Goal: Task Accomplishment & Management: Use online tool/utility

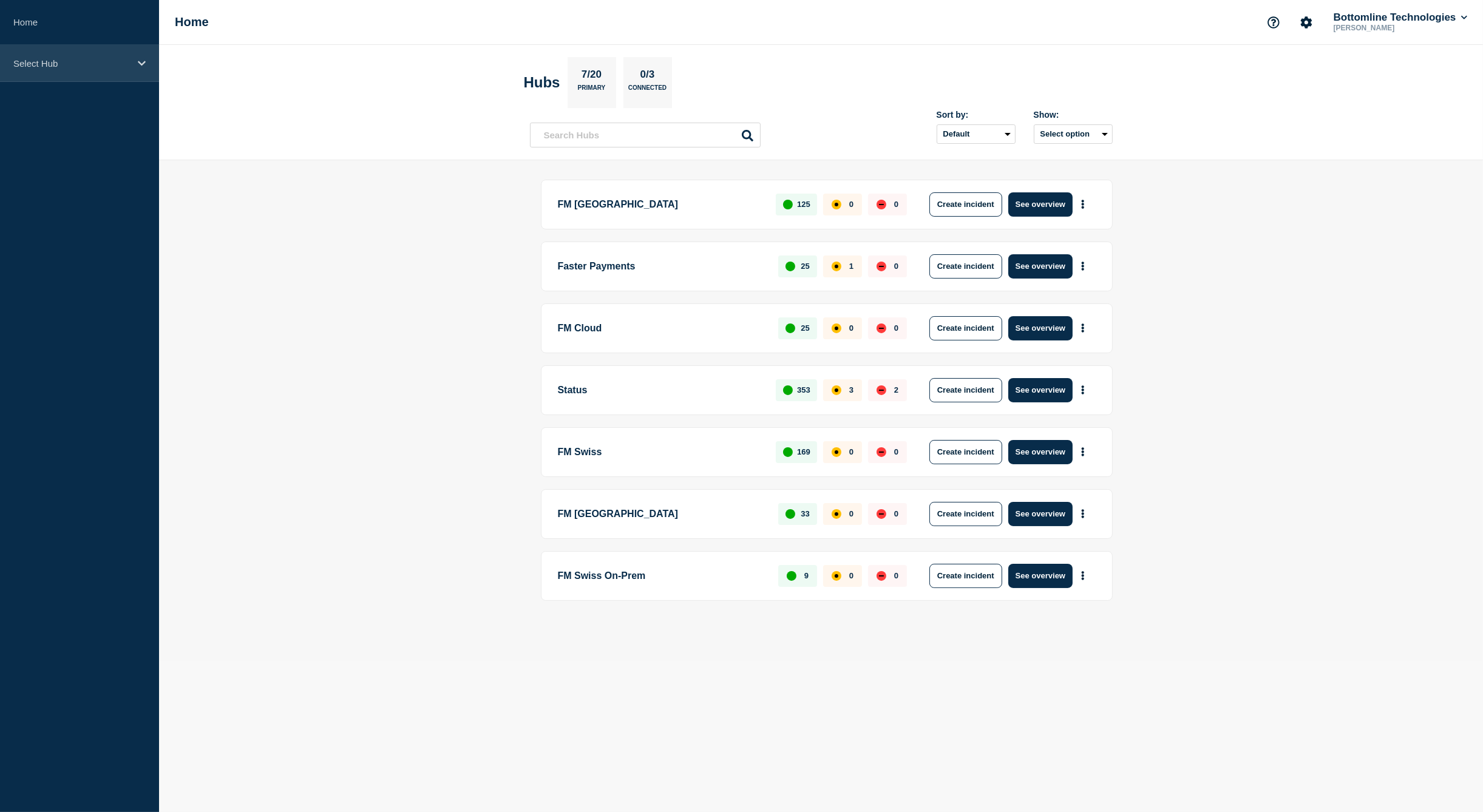
click at [49, 73] on div "Select Hub" at bounding box center [80, 63] width 159 height 37
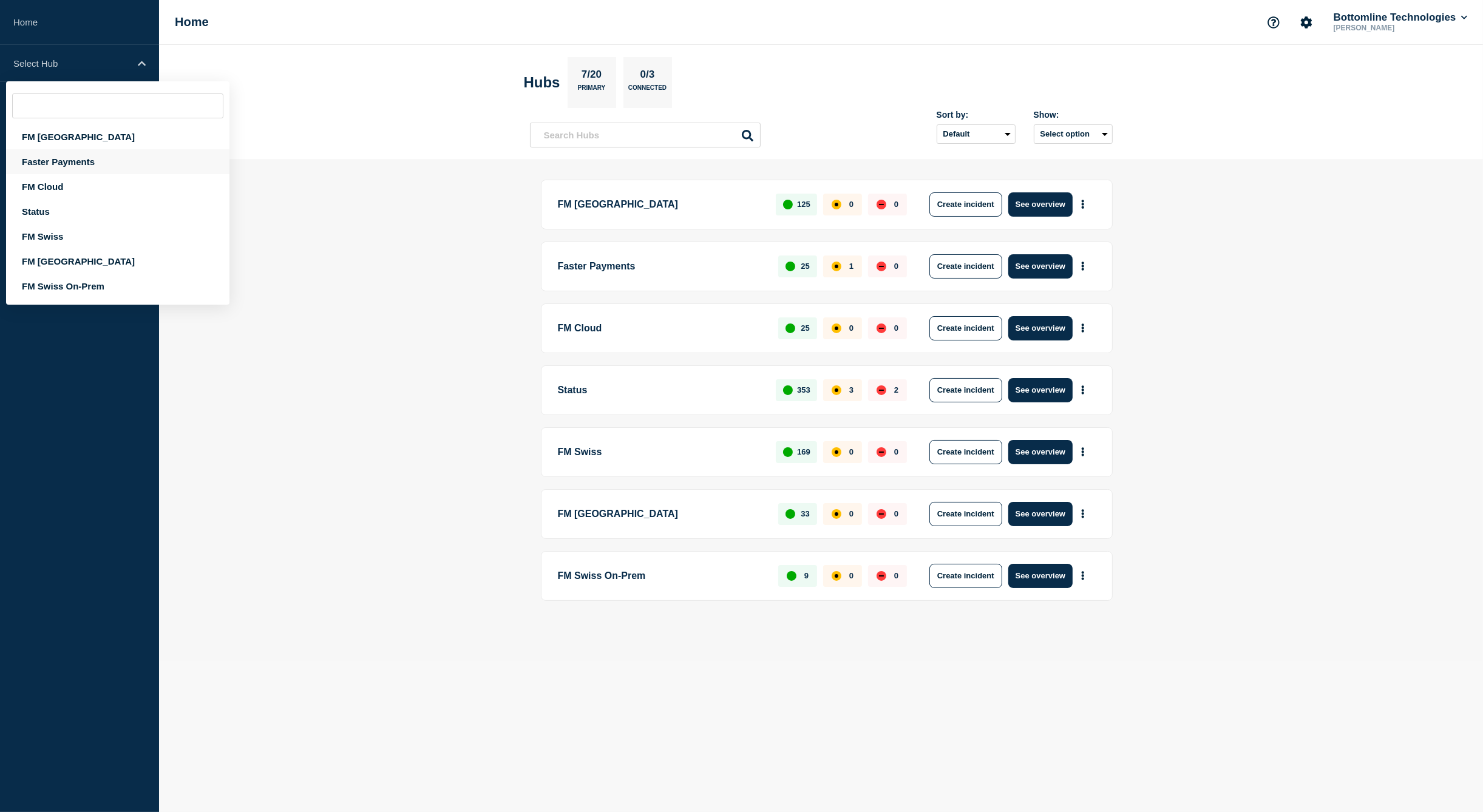
click at [71, 166] on div "Faster Payments" at bounding box center [118, 161] width 224 height 24
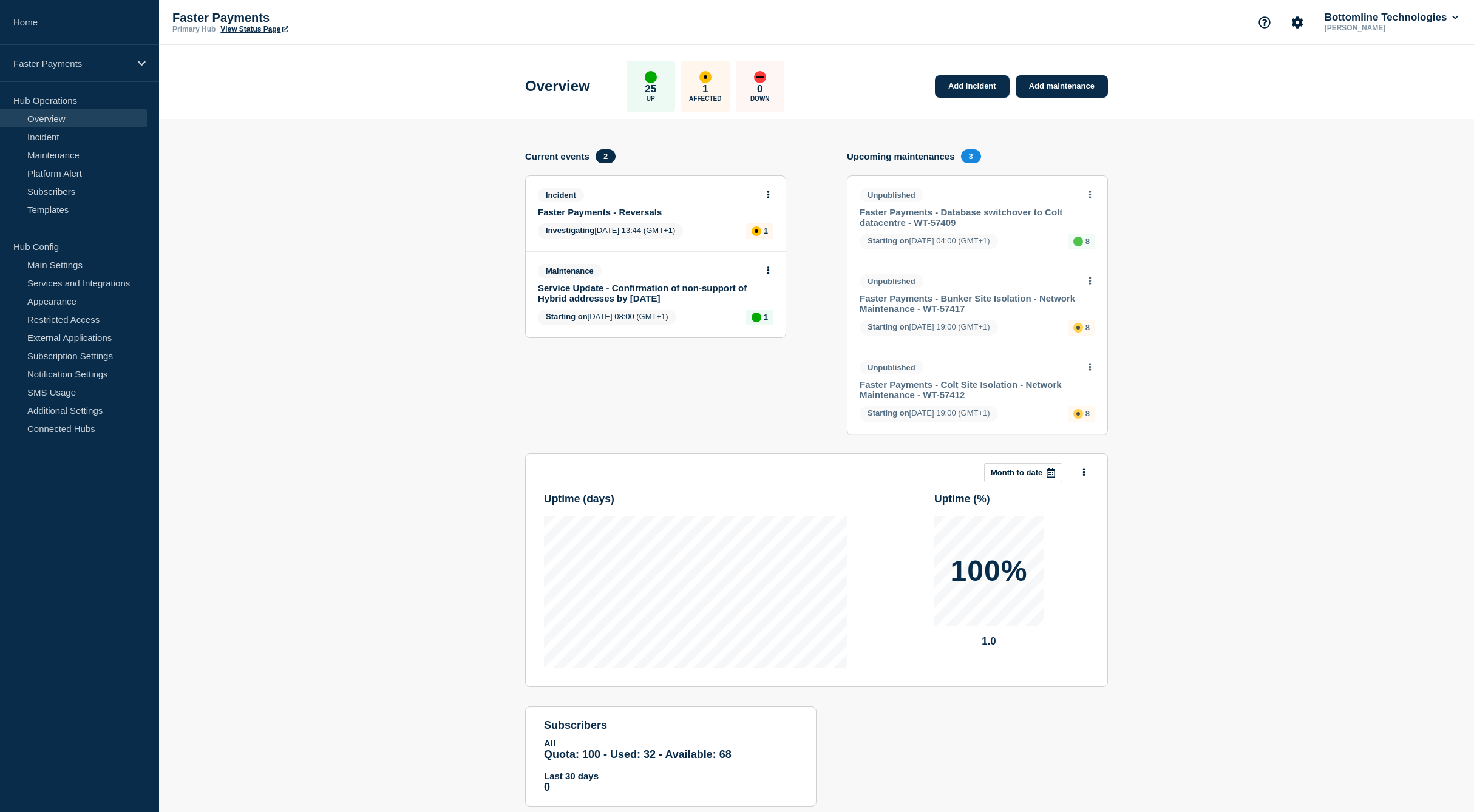
click at [587, 215] on link "Faster Payments - Reversals" at bounding box center [647, 212] width 219 height 10
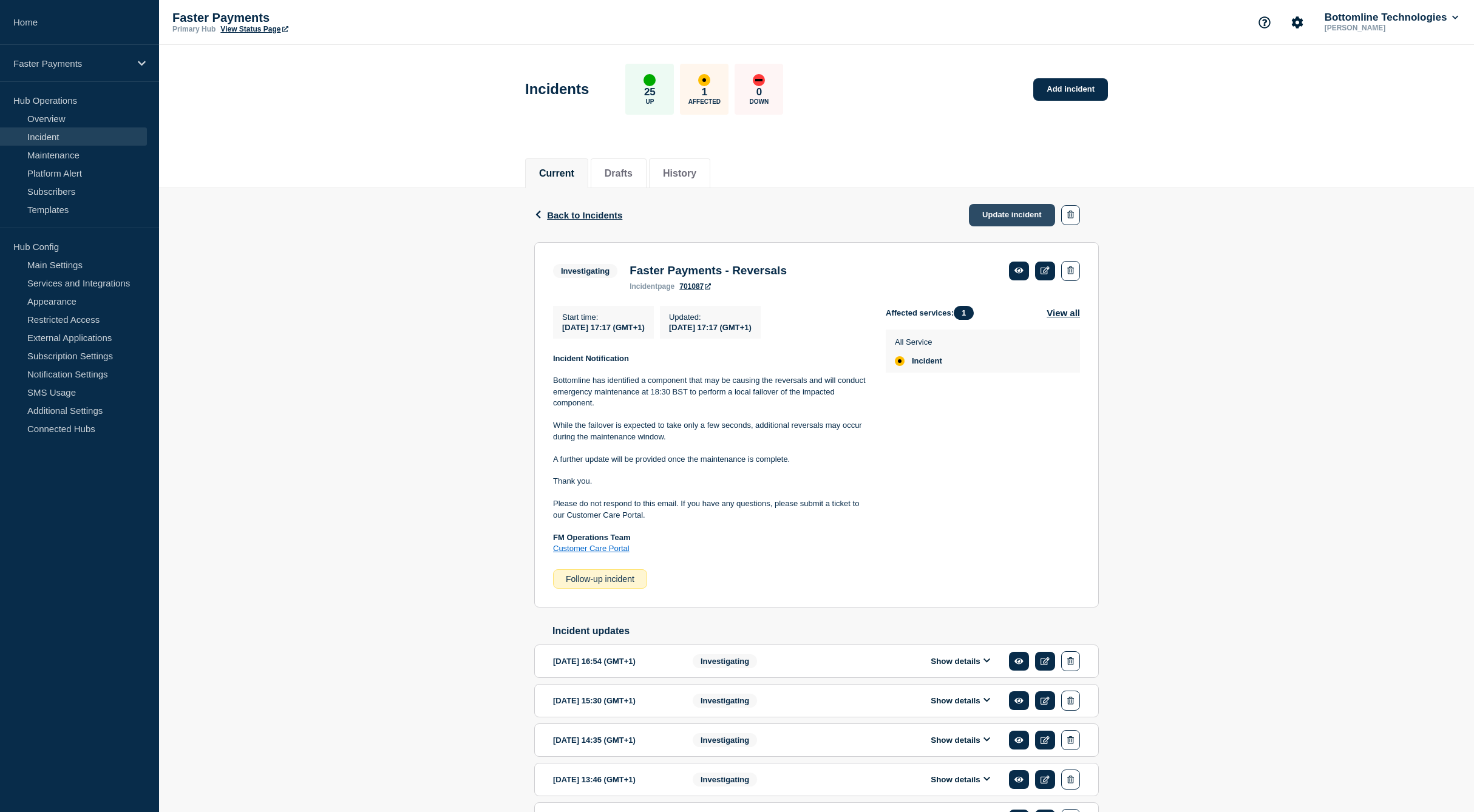
click at [1010, 211] on link "Update incident" at bounding box center [1011, 215] width 86 height 23
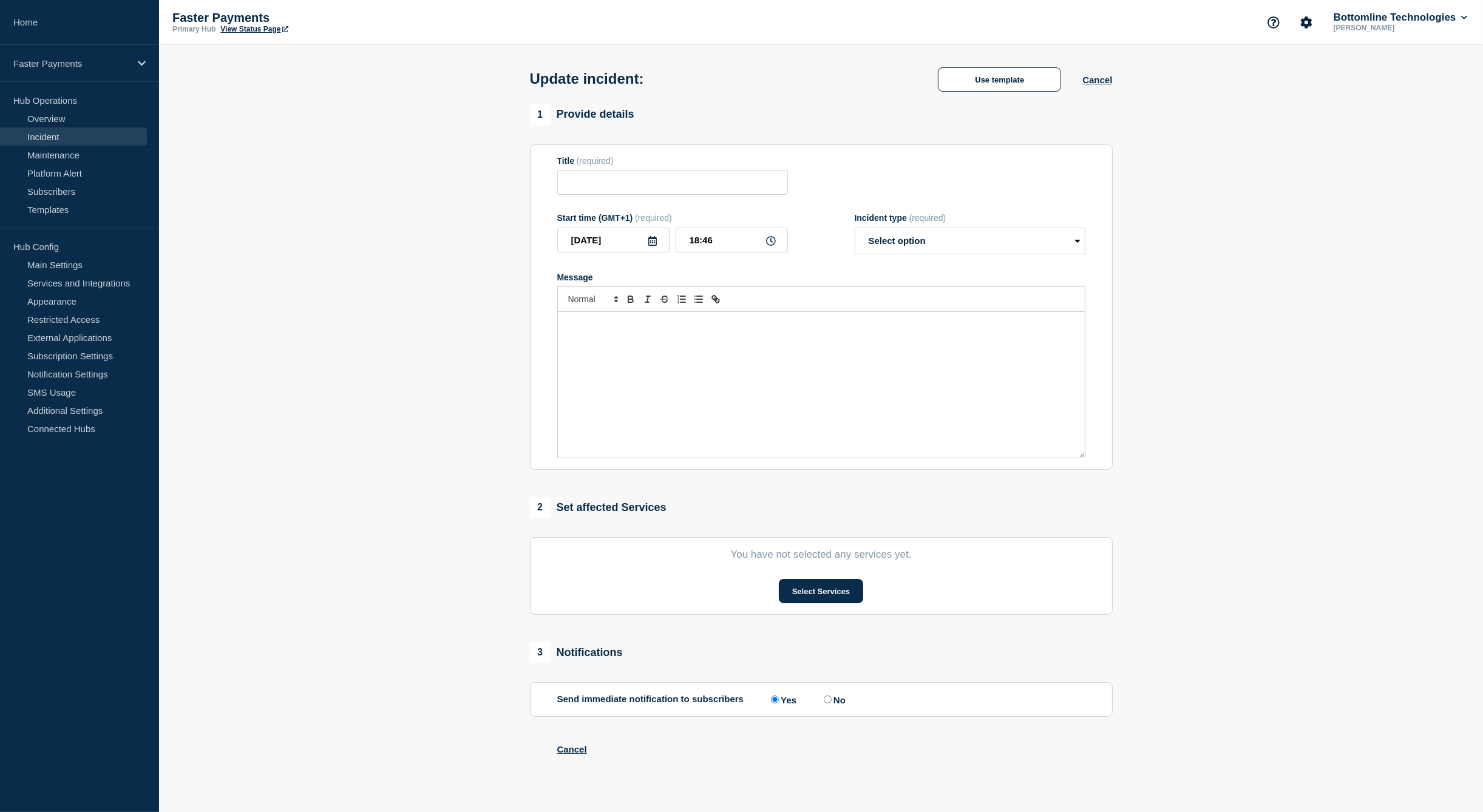
type input "Faster Payments - Reversals"
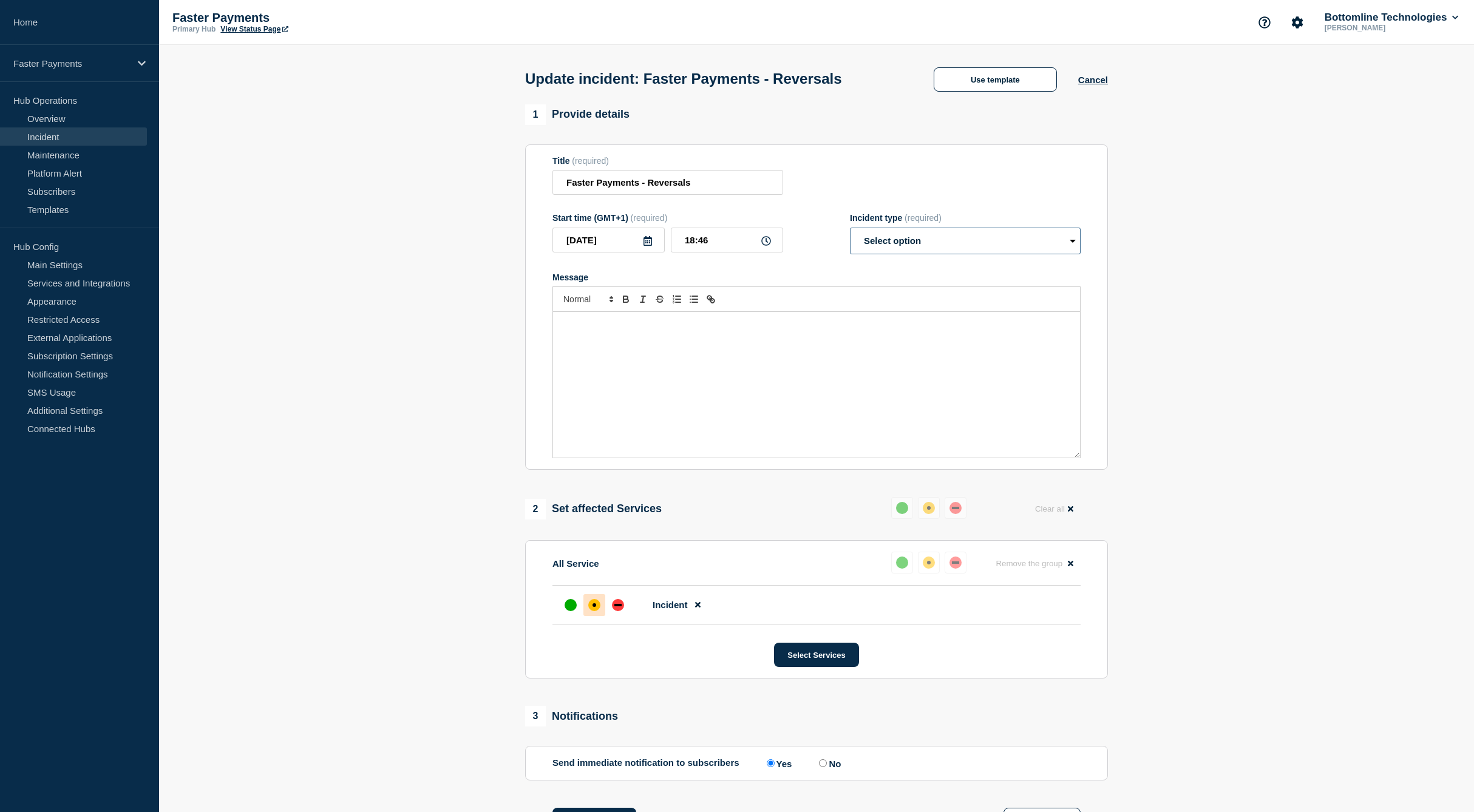
click at [973, 244] on select "Select option Investigating Identified Monitoring Resolved" at bounding box center [964, 240] width 231 height 26
select select "monitoring"
click at [849, 231] on select "Select option Investigating Identified Monitoring Resolved" at bounding box center [964, 240] width 231 height 26
click at [979, 86] on button "Use template" at bounding box center [995, 79] width 123 height 24
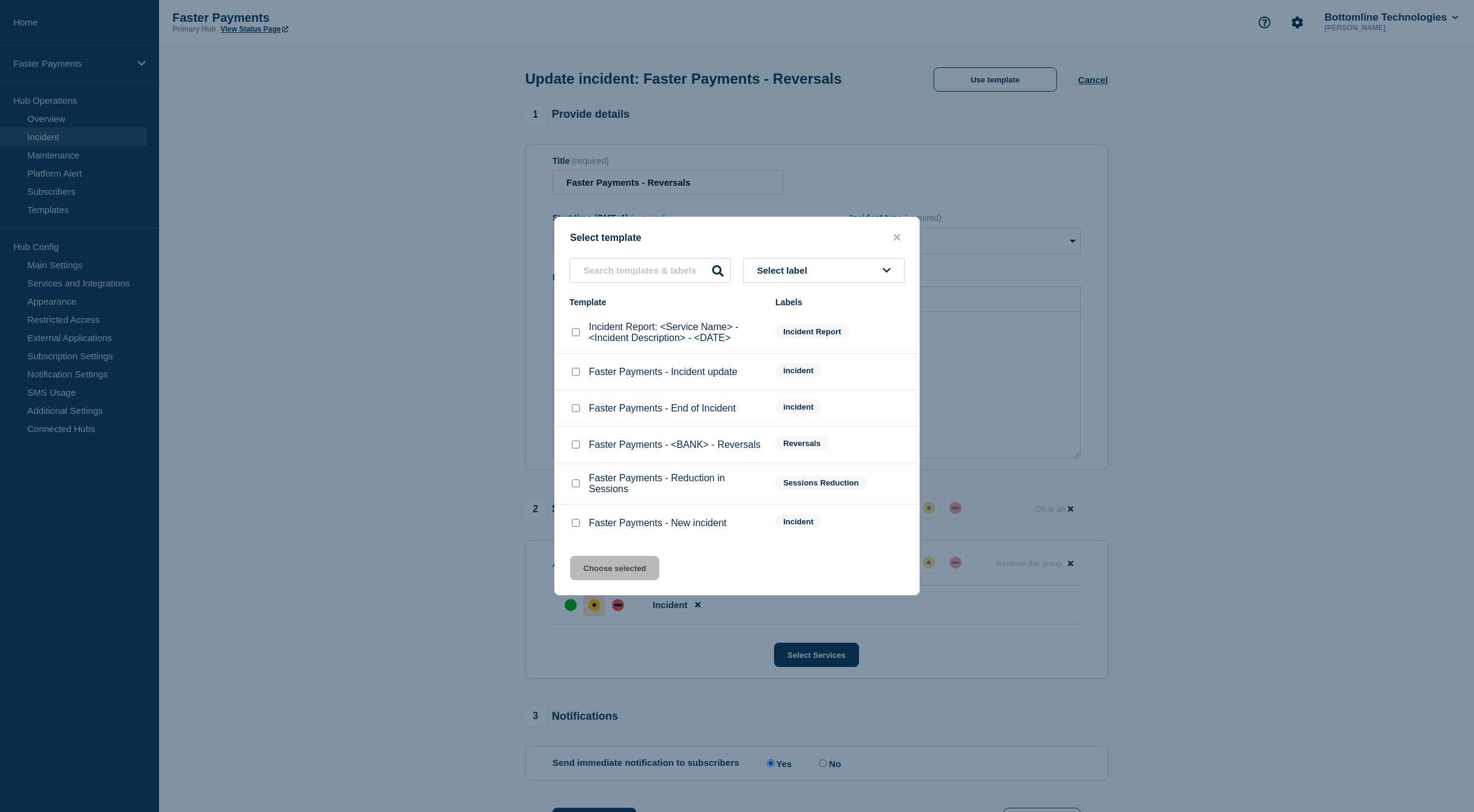
click at [575, 376] on input "Faster Payments - Incident update checkbox" at bounding box center [575, 371] width 8 height 8
checkbox input "true"
click at [630, 578] on button "Choose selected" at bounding box center [614, 568] width 90 height 24
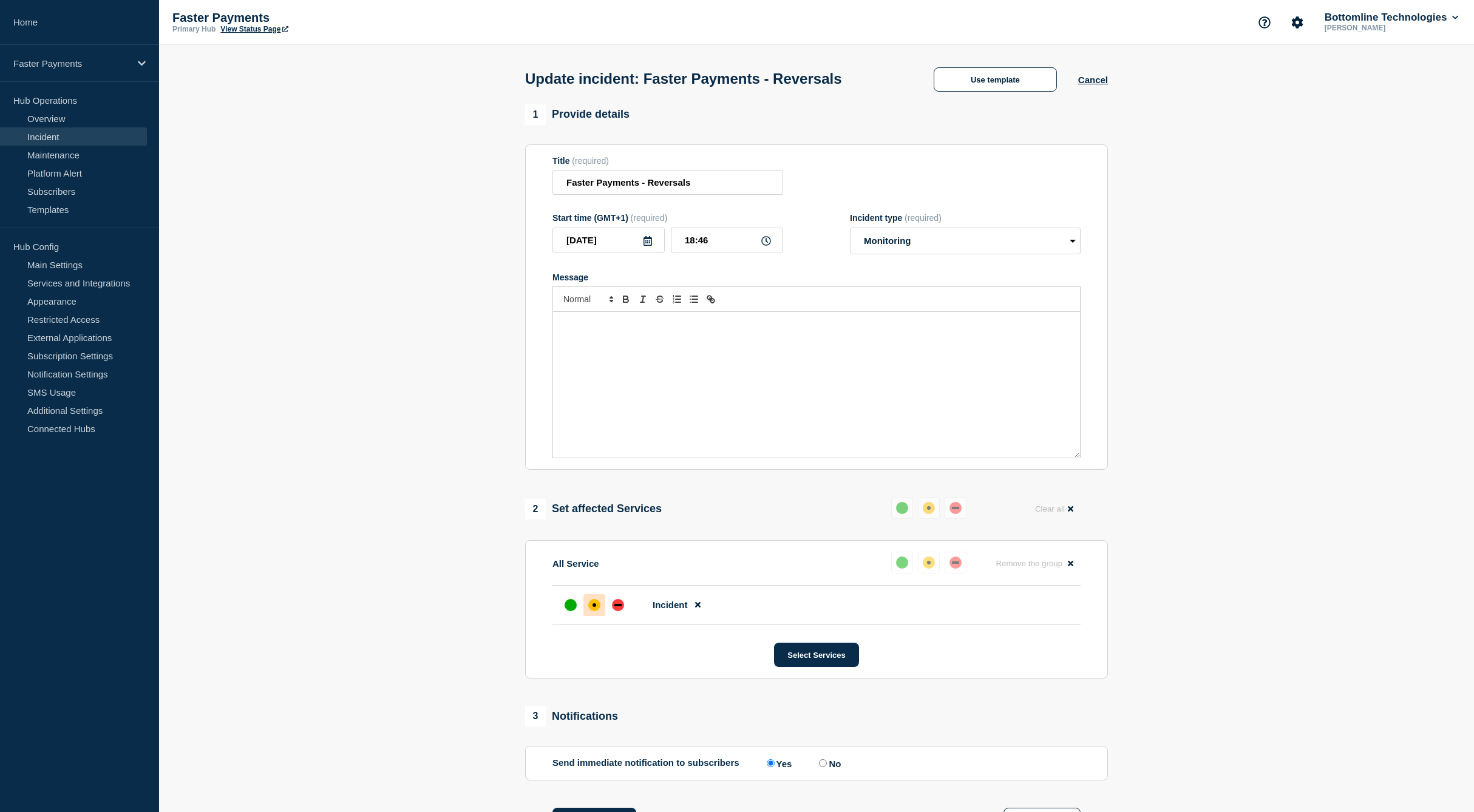
select select "investigating"
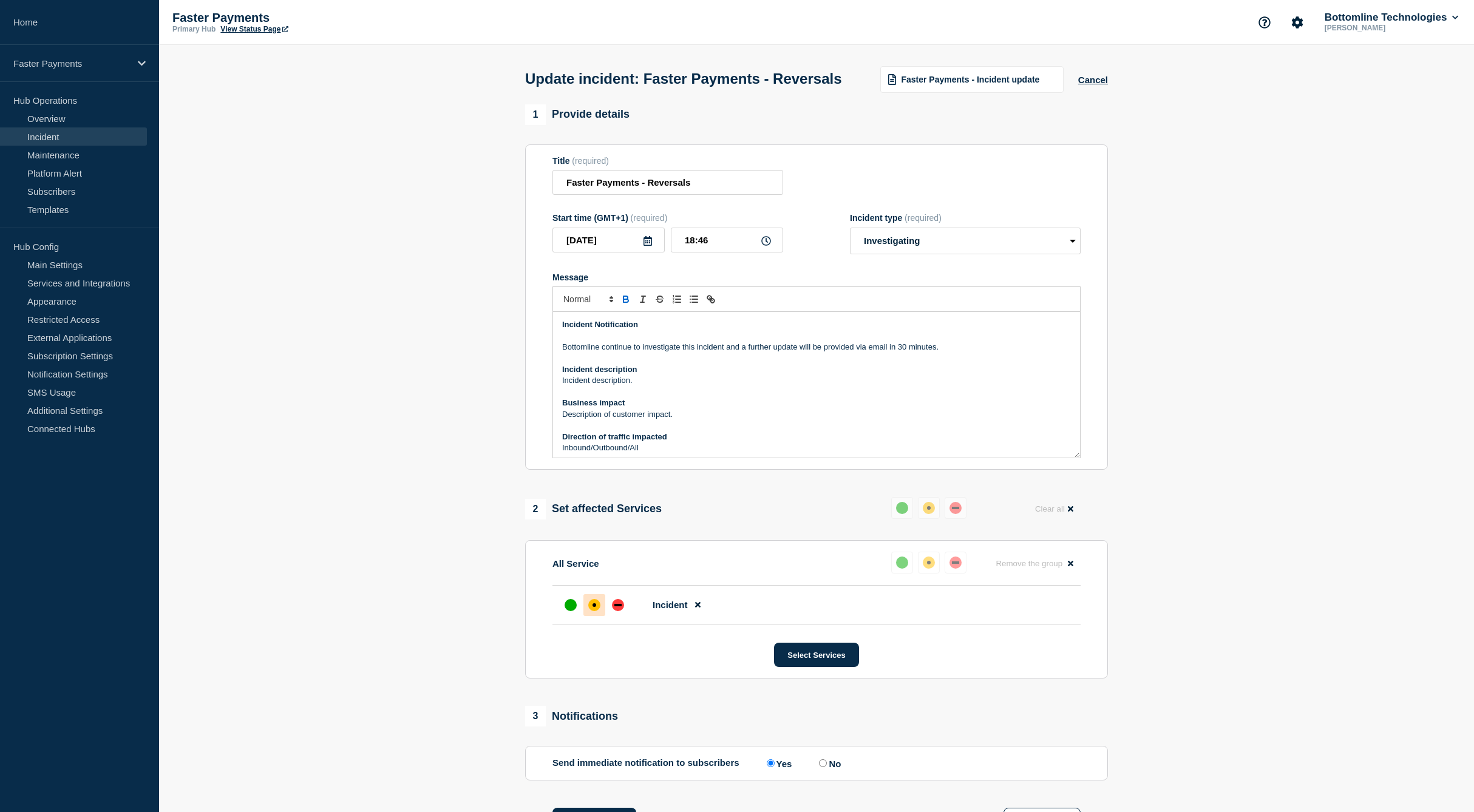
click at [632, 352] on p "Bottomline continue to investigate this incident and a further update will be p…" at bounding box center [817, 347] width 509 height 11
click at [601, 364] on p "Bottomline has successfully conducted the emergency maintenance, with extremely…" at bounding box center [817, 352] width 509 height 23
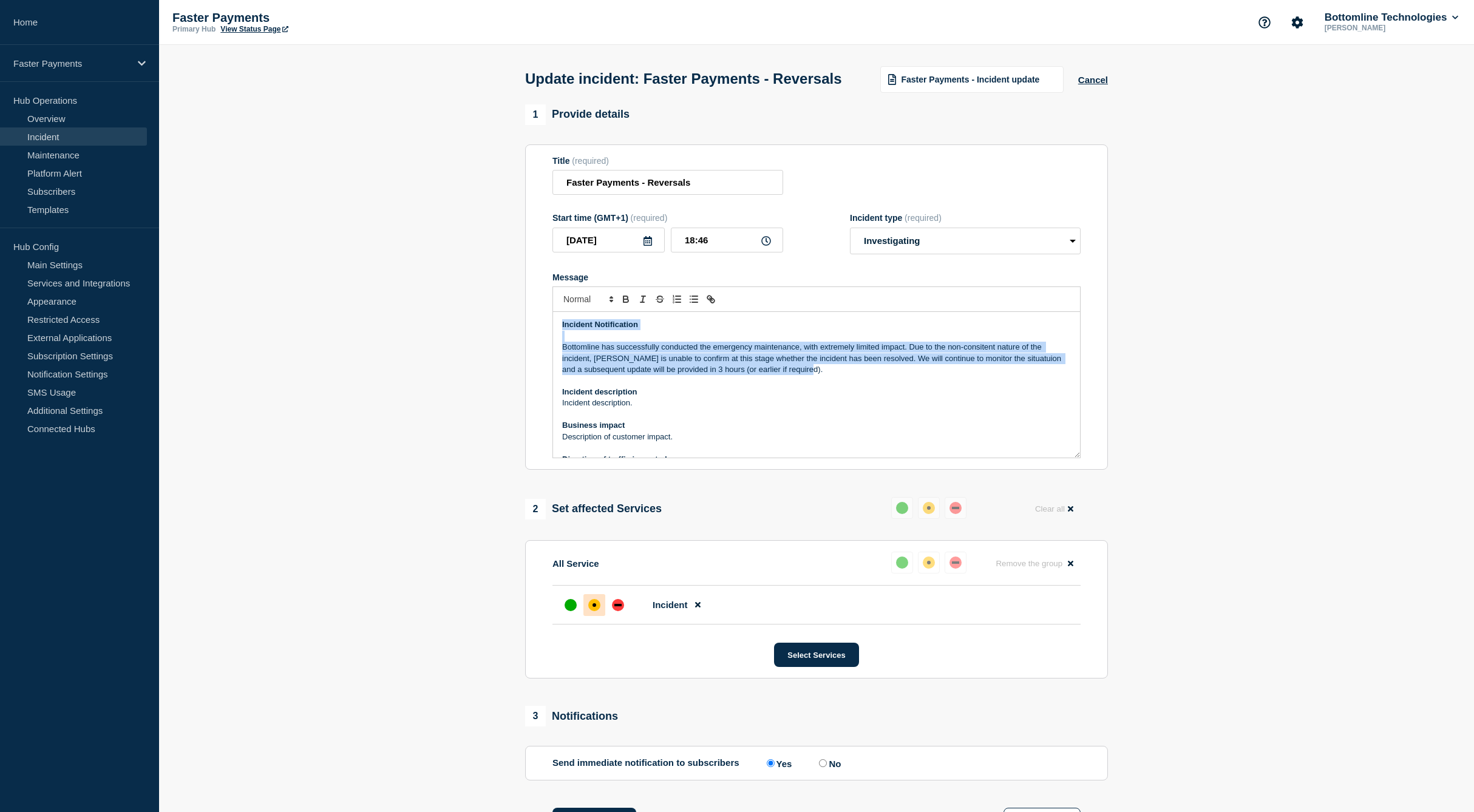
drag, startPoint x: 835, startPoint y: 396, endPoint x: 476, endPoint y: 350, distance: 361.9
click at [476, 350] on section "1 Provide details Title (required) Faster Payments - Reversals Start time (GMT+…" at bounding box center [817, 631] width 1315 height 1054
copy div "Incident Notification Bottomline has successfully conducted the emergency maint…"
drag, startPoint x: 1000, startPoint y: 412, endPoint x: 1011, endPoint y: 401, distance: 15.6
click at [1000, 397] on p "Incident description" at bounding box center [817, 392] width 509 height 11
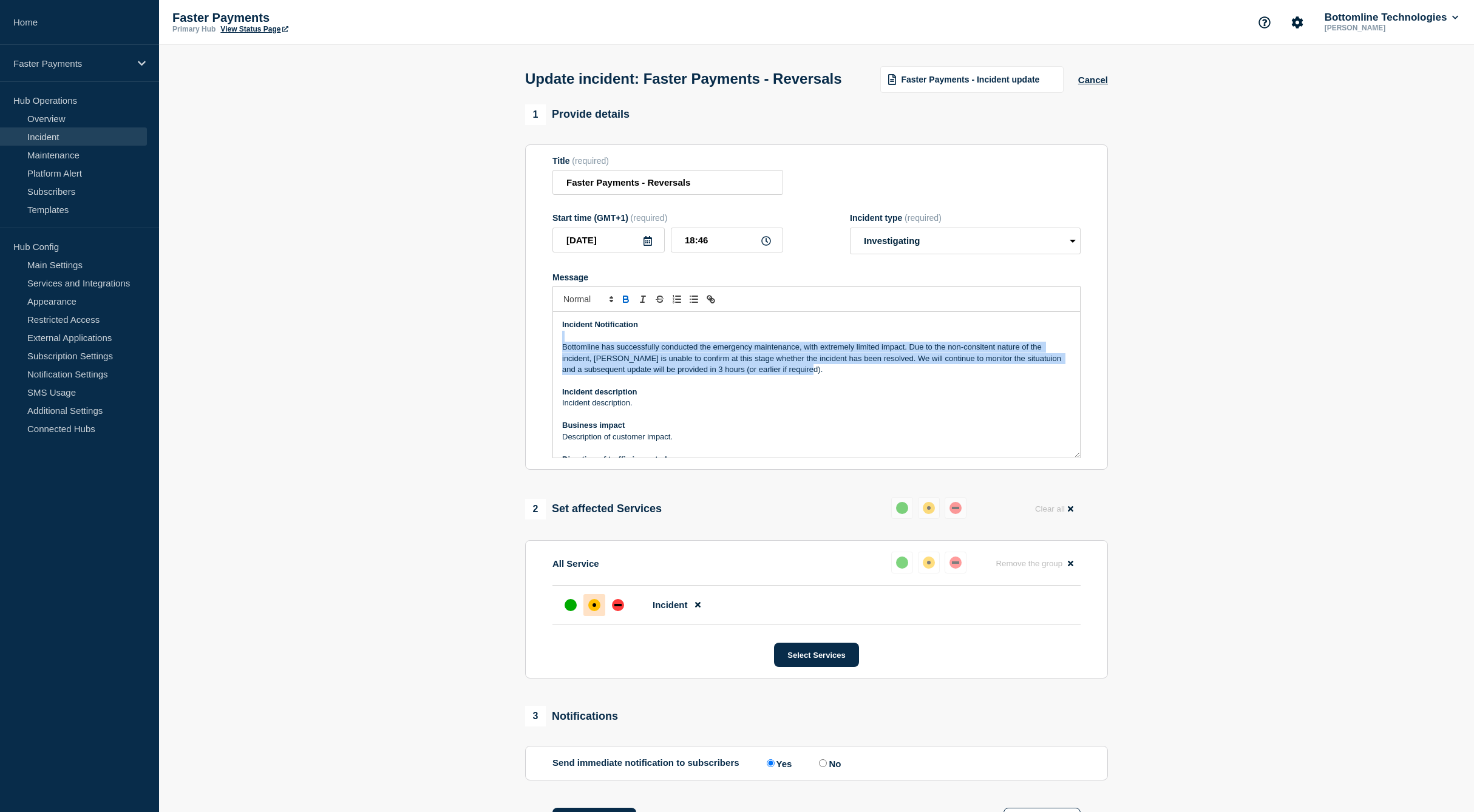
drag, startPoint x: 809, startPoint y: 393, endPoint x: 490, endPoint y: 365, distance: 320.2
click at [490, 365] on section "1 Provide details Title (required) Faster Payments - Reversals Start time (GMT+…" at bounding box center [817, 631] width 1315 height 1054
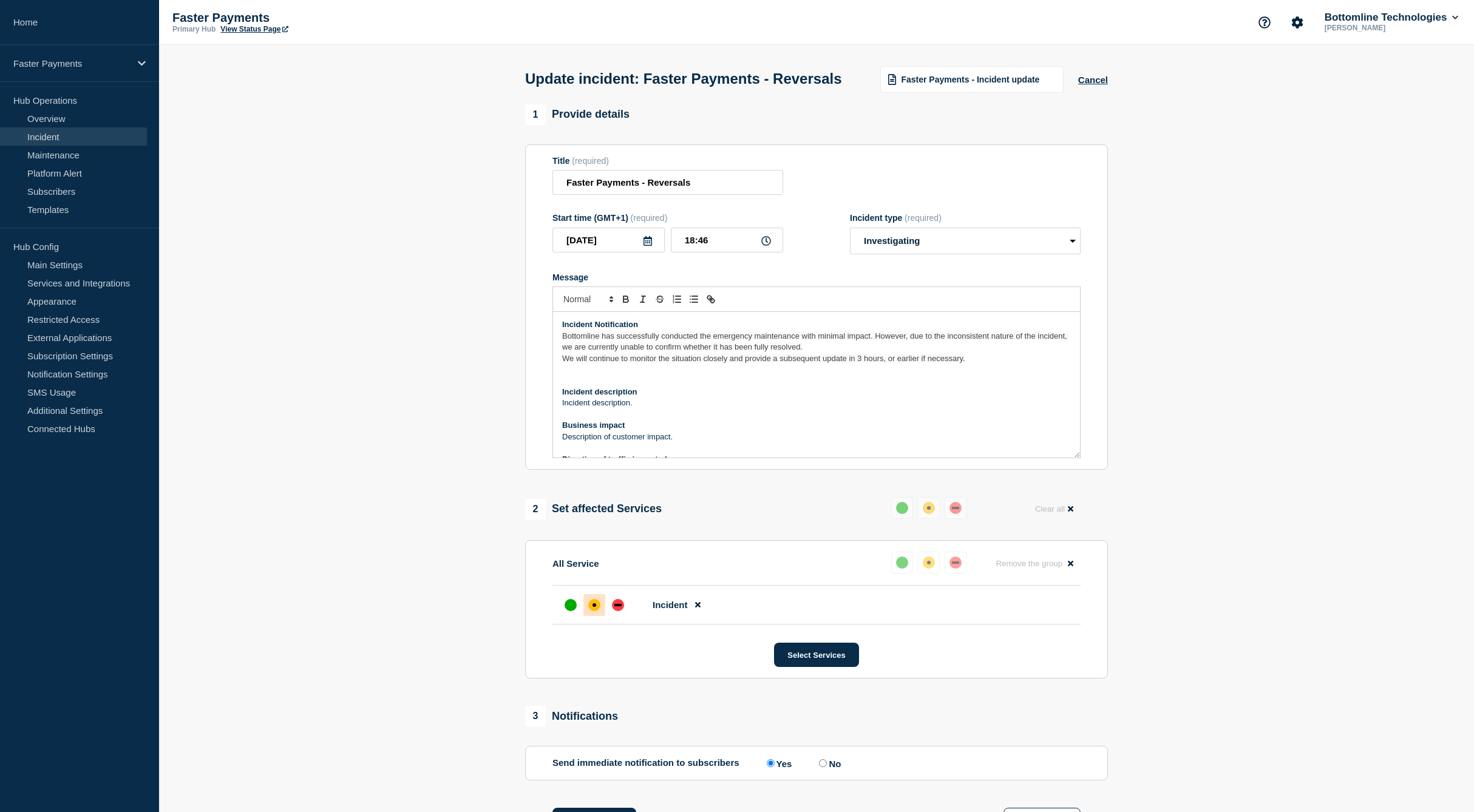
click at [656, 330] on p "Incident Notification" at bounding box center [817, 325] width 509 height 11
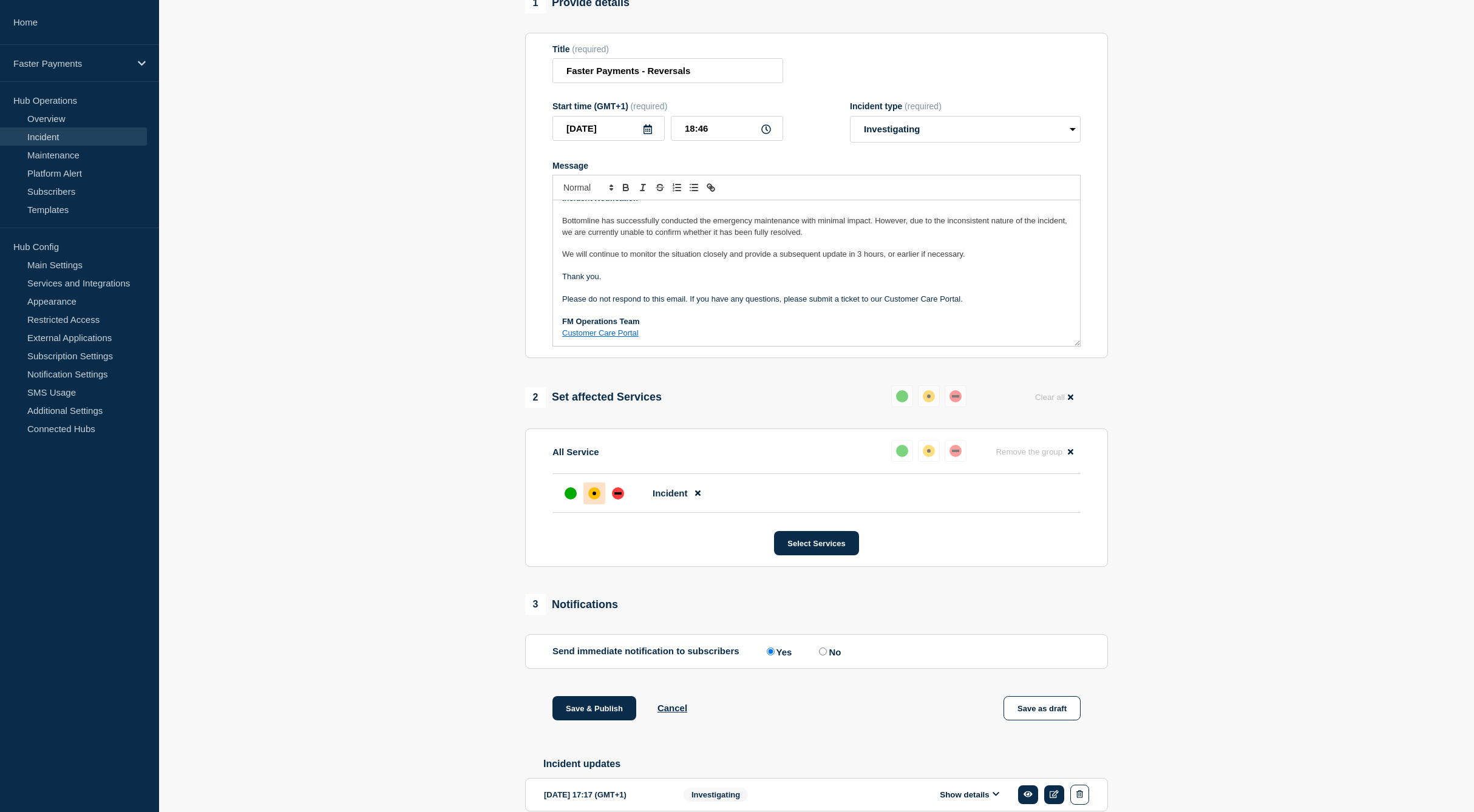
scroll to position [61, 0]
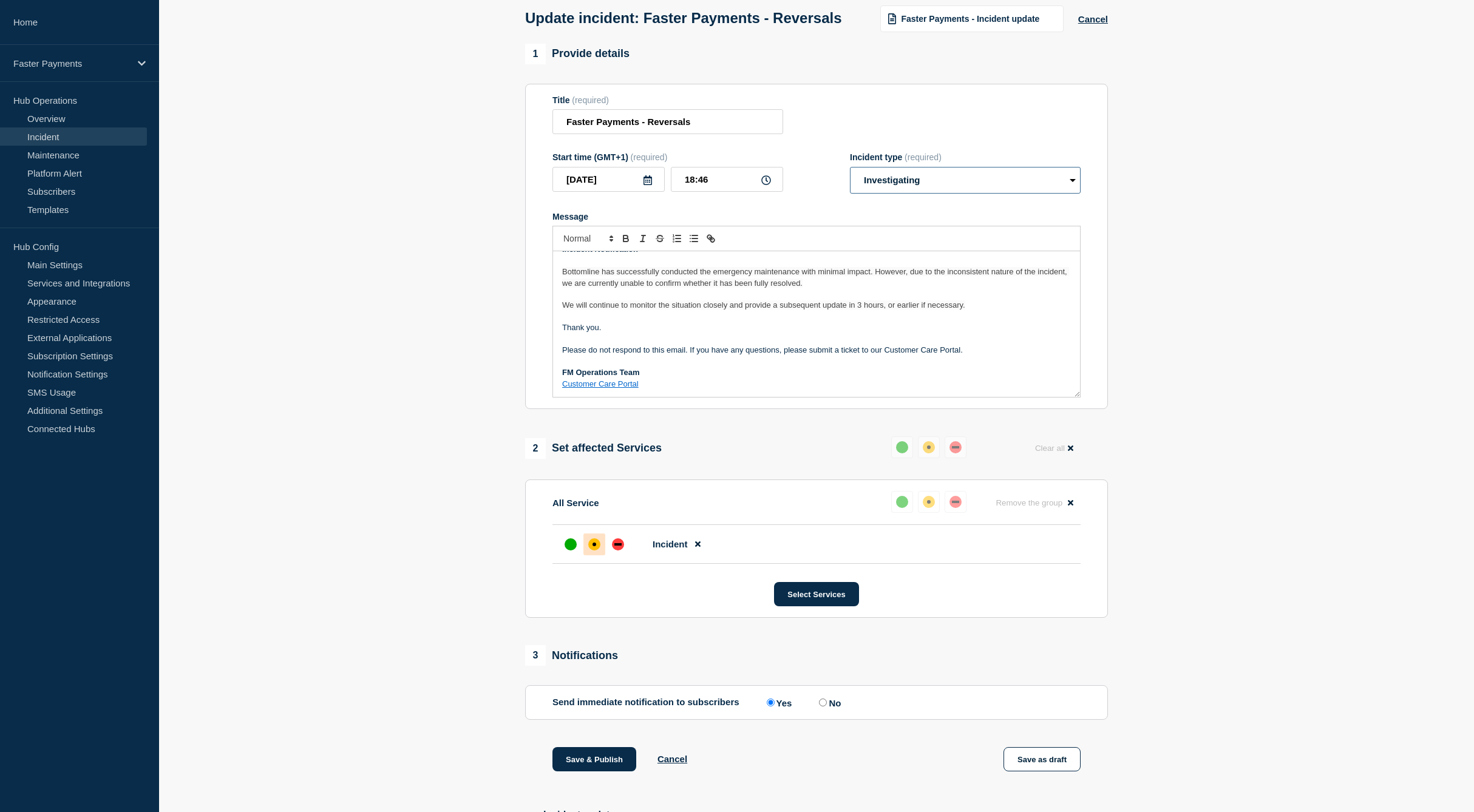
click at [920, 194] on select "Select option Investigating Identified Monitoring Resolved" at bounding box center [964, 179] width 231 height 26
select select "monitoring"
click at [849, 191] on select "Select option Investigating Identified Monitoring Resolved" at bounding box center [964, 179] width 231 height 26
click at [429, 485] on section "1 Provide details Title (required) Faster Payments - Reversals Start time (GMT+…" at bounding box center [817, 570] width 1315 height 1054
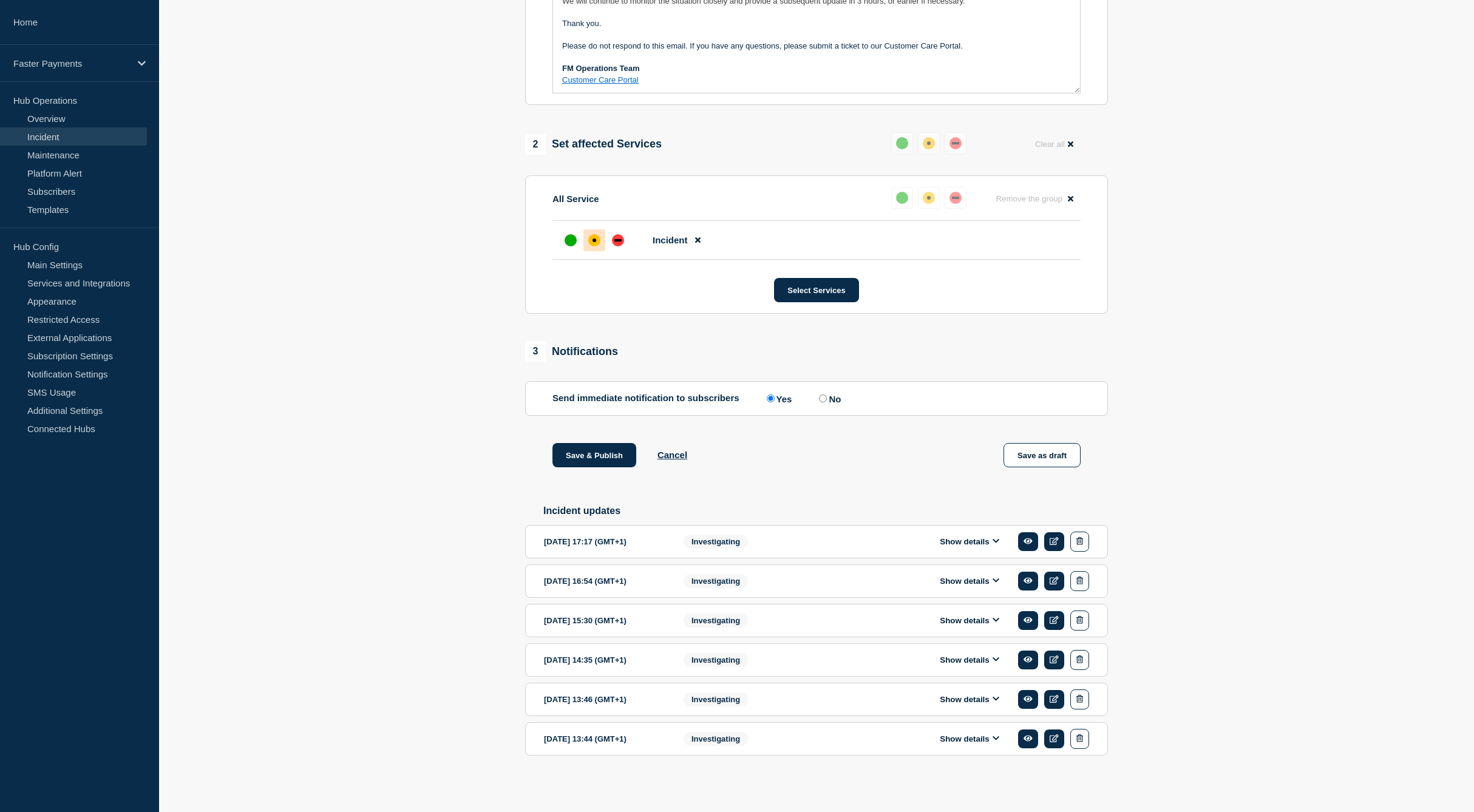
scroll to position [391, 0]
click at [595, 455] on button "Save & Publish" at bounding box center [594, 454] width 84 height 24
